Goal: Task Accomplishment & Management: Manage account settings

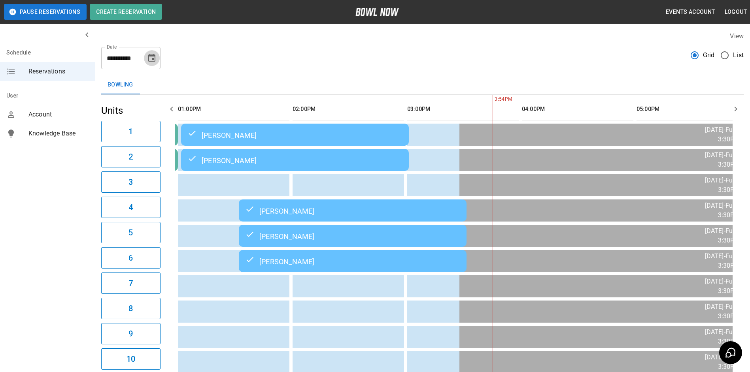
click at [156, 60] on icon "Choose date, selected date is Sep 21, 2025" at bounding box center [151, 57] width 9 height 9
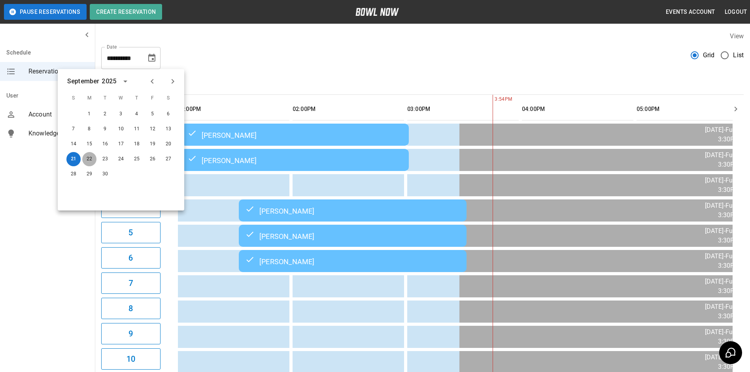
drag, startPoint x: 88, startPoint y: 161, endPoint x: 89, endPoint y: 157, distance: 4.4
click at [88, 160] on button "22" at bounding box center [89, 159] width 14 height 14
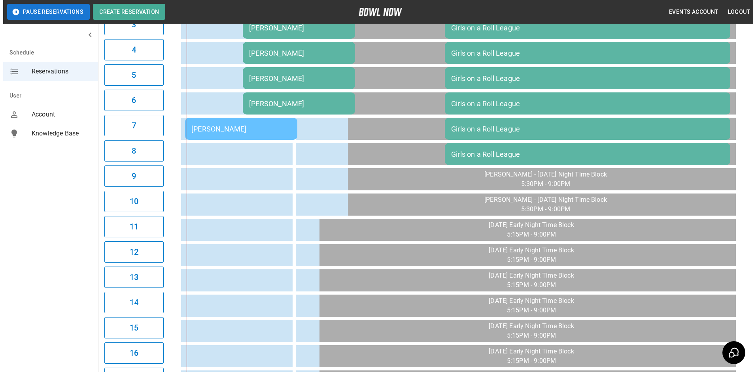
scroll to position [158, 0]
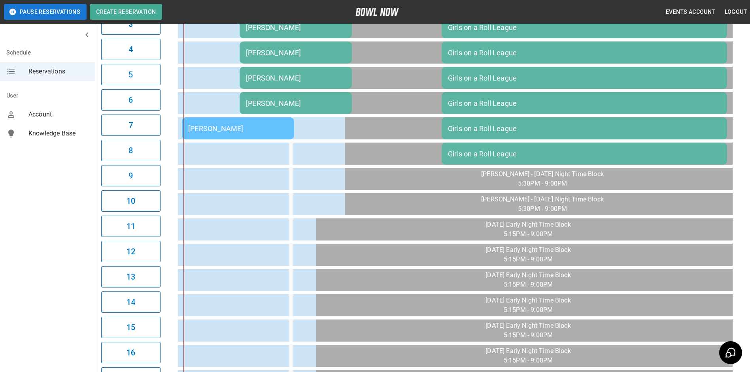
click at [247, 133] on td "[PERSON_NAME]" at bounding box center [238, 128] width 112 height 22
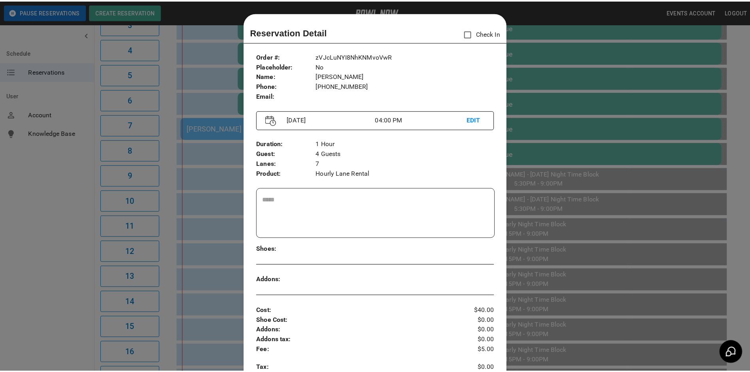
scroll to position [13, 0]
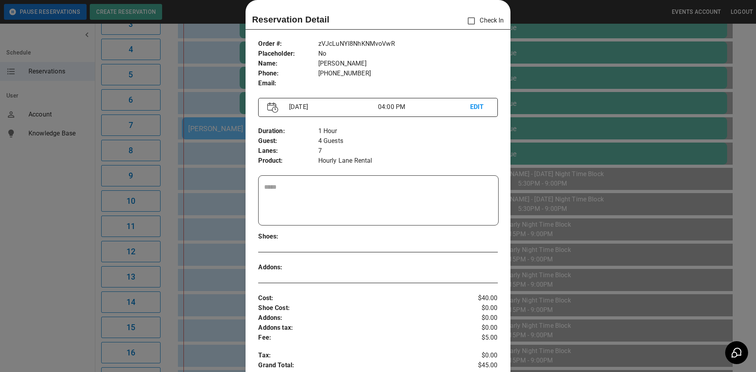
click at [233, 183] on div at bounding box center [378, 186] width 756 height 372
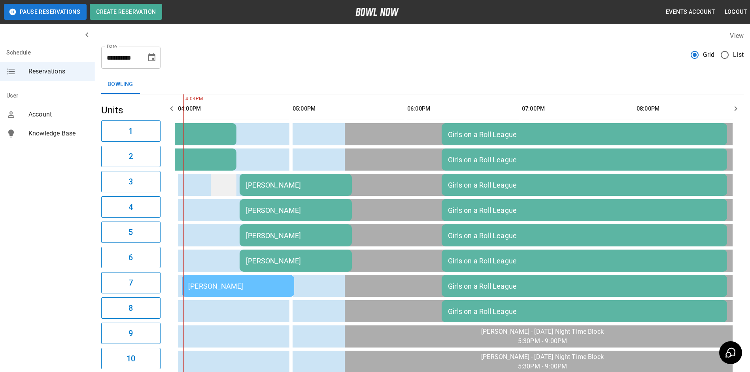
scroll to position [0, 0]
click at [155, 58] on icon "Choose date, selected date is Sep 22, 2025" at bounding box center [151, 58] width 7 height 8
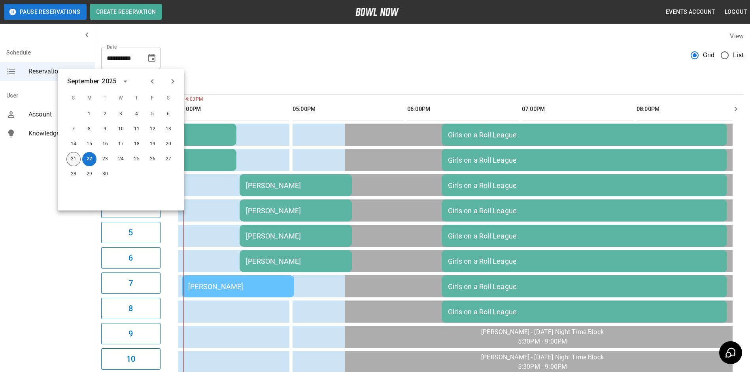
click at [76, 155] on button "21" at bounding box center [73, 159] width 14 height 14
click at [34, 196] on div "Schedule Reservations User Account Knowledge Base" at bounding box center [47, 186] width 95 height 372
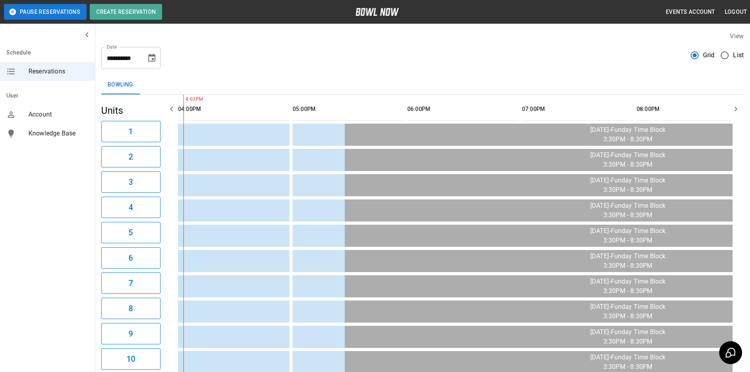
scroll to position [0, 802]
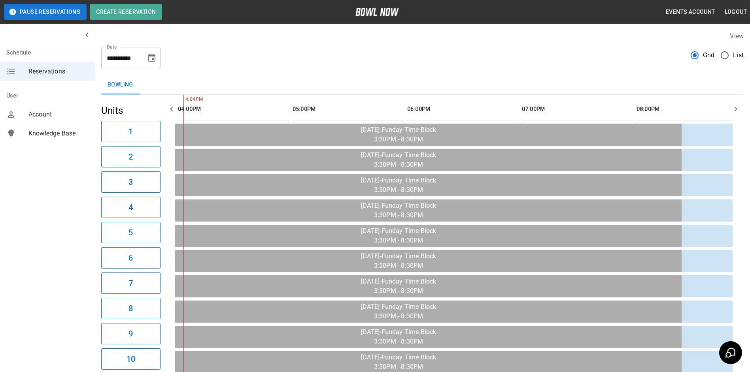
click at [154, 61] on icon "Choose date, selected date is Sep 21, 2025" at bounding box center [151, 58] width 7 height 8
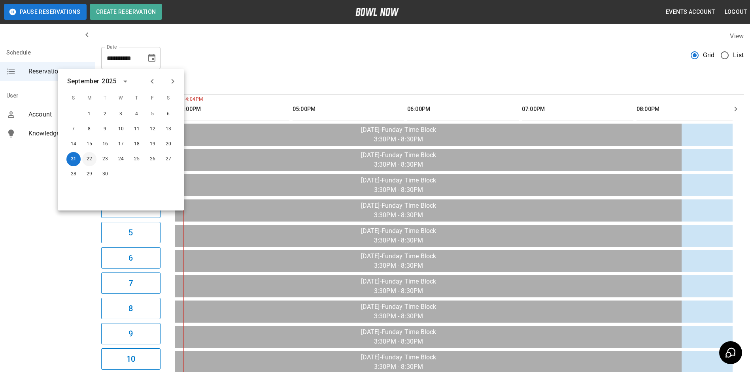
click at [87, 159] on button "22" at bounding box center [89, 159] width 14 height 14
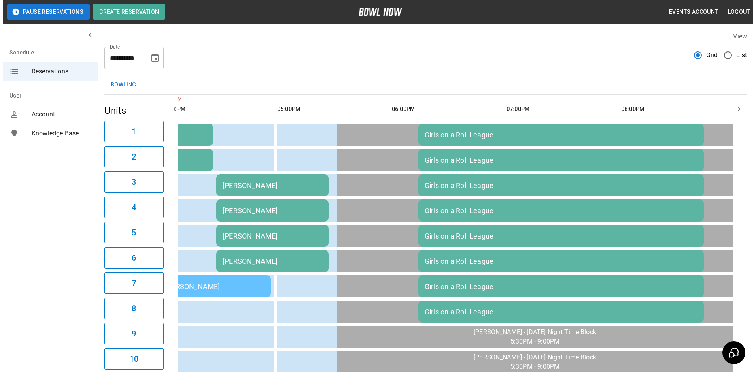
scroll to position [0, 573]
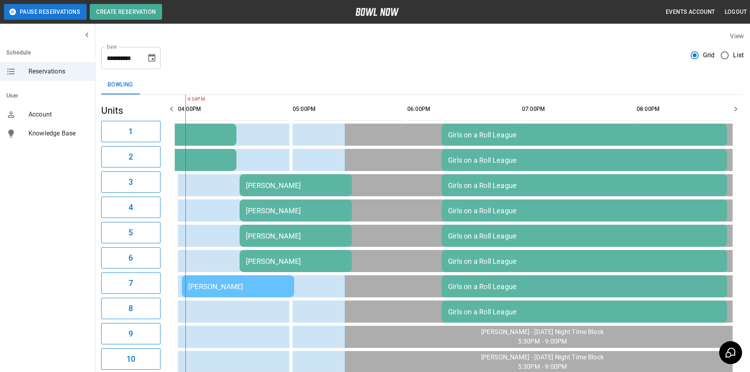
click at [225, 281] on td "[PERSON_NAME]" at bounding box center [238, 287] width 112 height 22
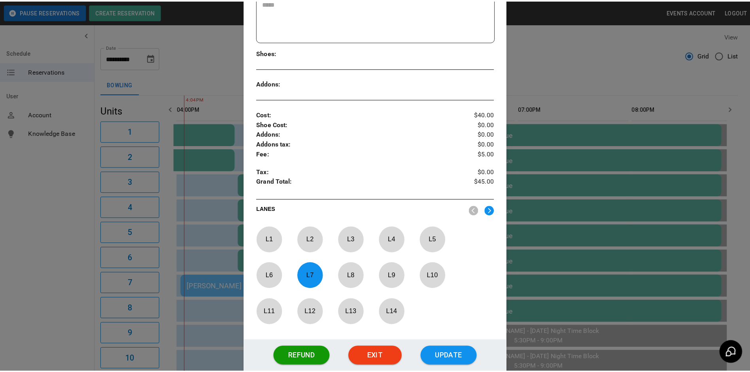
scroll to position [250, 0]
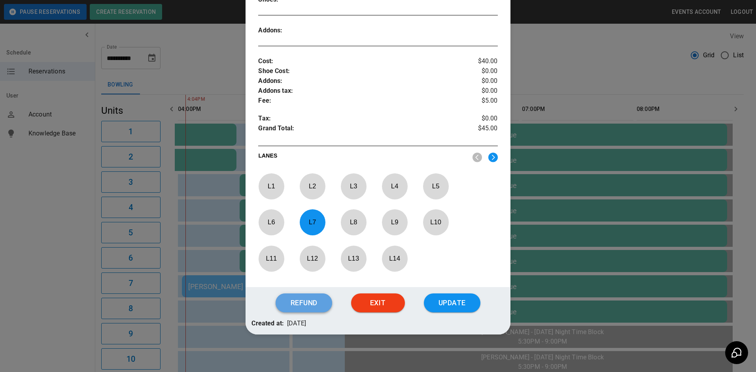
click at [310, 308] on button "Refund" at bounding box center [304, 303] width 56 height 19
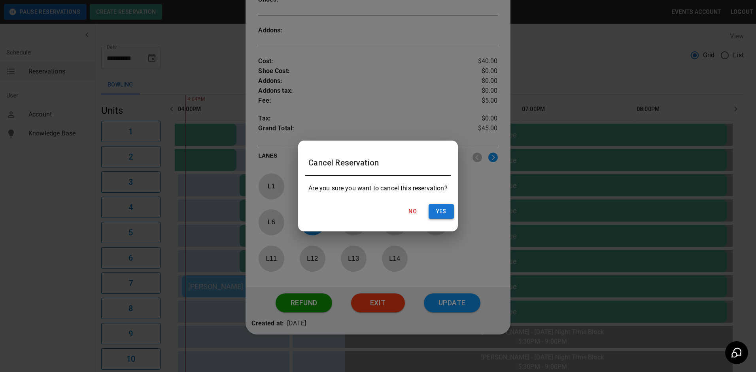
click at [441, 211] on button "Yes" at bounding box center [440, 211] width 25 height 15
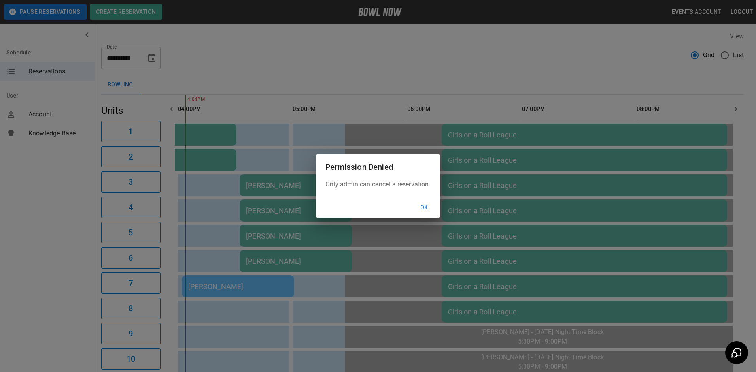
click at [423, 212] on button "Ok" at bounding box center [423, 207] width 25 height 15
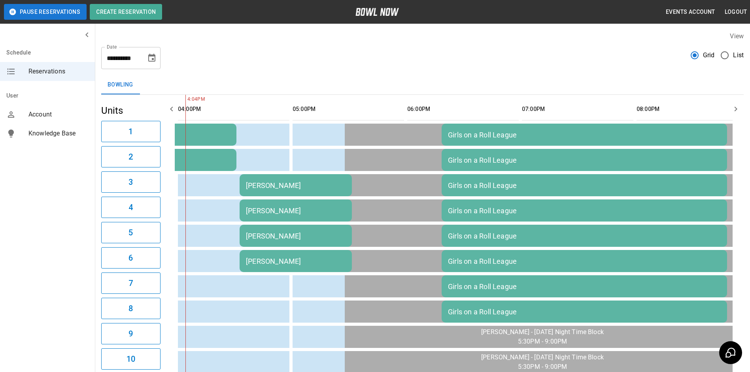
click at [153, 60] on icon "Choose date, selected date is Sep 22, 2025" at bounding box center [151, 57] width 9 height 9
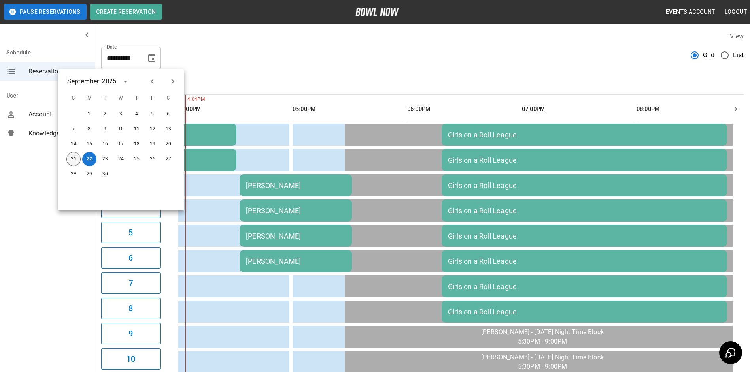
click at [74, 162] on button "21" at bounding box center [73, 159] width 14 height 14
type input "**********"
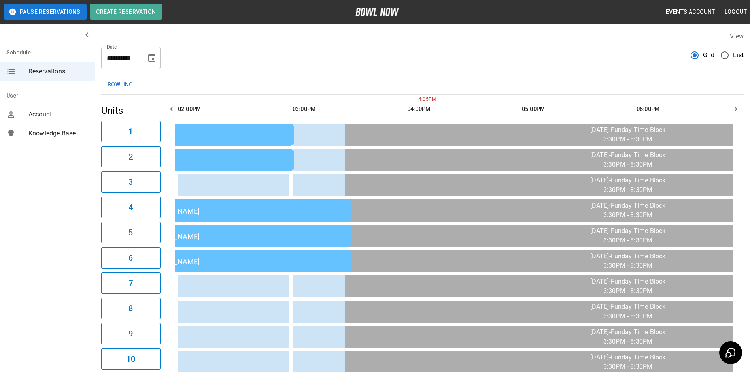
scroll to position [0, 802]
